Goal: Transaction & Acquisition: Book appointment/travel/reservation

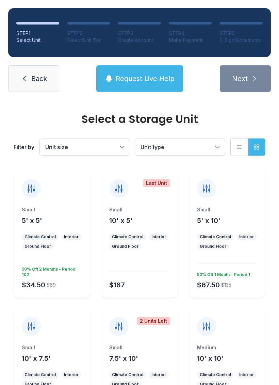
click at [32, 191] on icon at bounding box center [31, 188] width 11 height 11
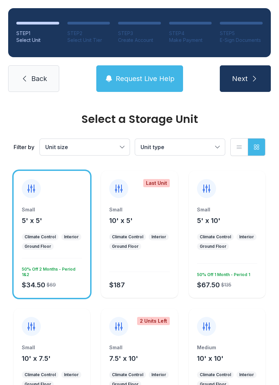
click at [254, 78] on icon "submit" at bounding box center [254, 79] width 8 height 8
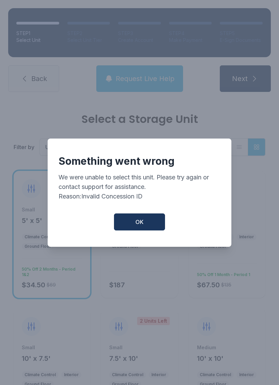
click at [130, 230] on button "OK" at bounding box center [139, 221] width 51 height 17
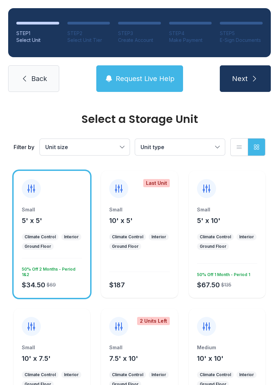
click at [37, 82] on span "Back" at bounding box center [39, 79] width 16 height 10
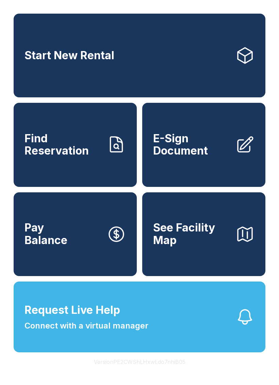
click at [128, 55] on link "Start New Rental" at bounding box center [140, 56] width 252 height 84
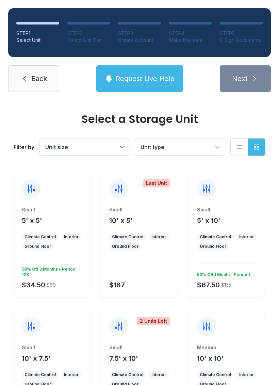
click at [33, 190] on icon at bounding box center [31, 188] width 7 height 7
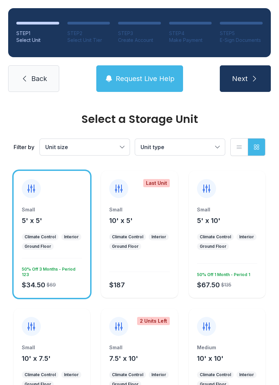
click at [248, 78] on button "Next" at bounding box center [245, 78] width 51 height 27
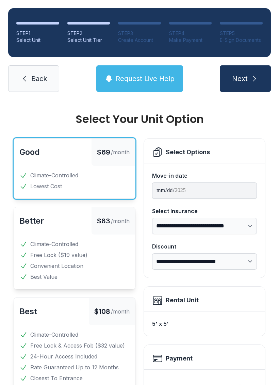
click at [250, 81] on icon "submit" at bounding box center [254, 79] width 8 height 8
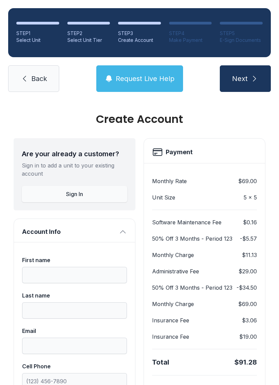
click at [43, 78] on span "Back" at bounding box center [39, 79] width 16 height 10
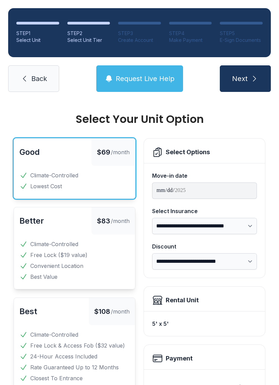
click at [40, 73] on link "Back" at bounding box center [33, 78] width 51 height 27
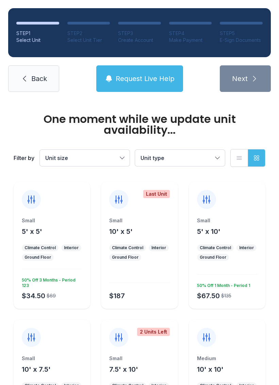
click at [38, 80] on span "Back" at bounding box center [39, 79] width 16 height 10
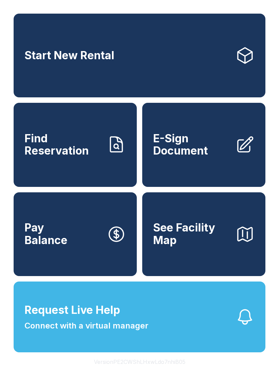
click at [205, 246] on span "See Facility Map" at bounding box center [191, 234] width 77 height 25
